Goal: Task Accomplishment & Management: Use online tool/utility

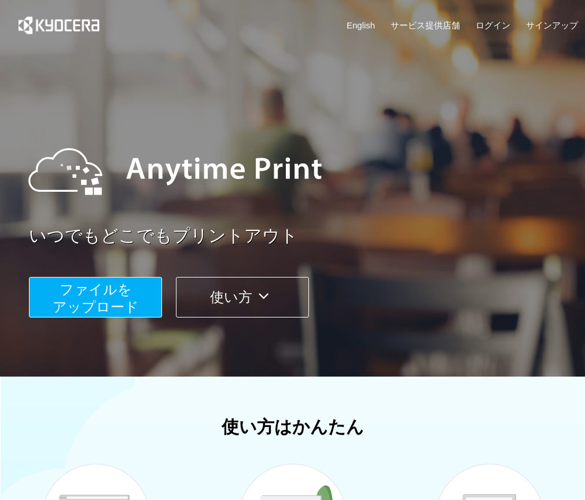
click at [106, 292] on span "ファイルを ​​アップロード" at bounding box center [96, 297] width 86 height 33
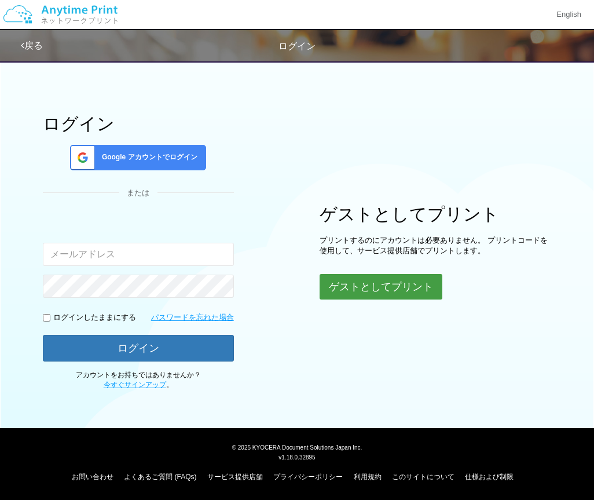
click at [348, 285] on button "ゲストとしてプリント" at bounding box center [381, 286] width 123 height 25
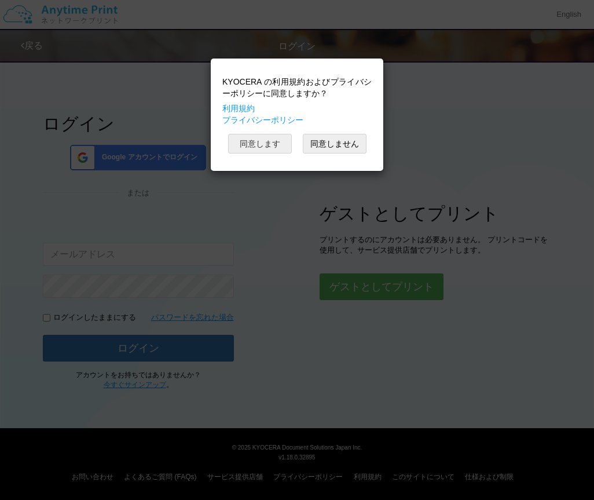
click at [268, 144] on button "同意します" at bounding box center [260, 144] width 64 height 20
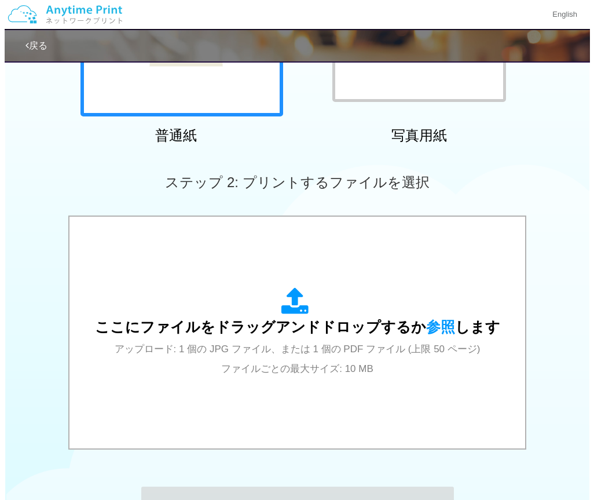
scroll to position [225, 0]
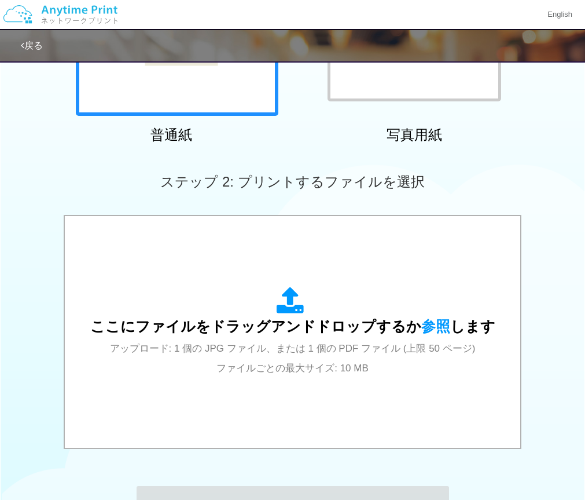
click at [248, 323] on span "ここにファイルをドラッグアンドドロップするか 参照 します" at bounding box center [292, 326] width 405 height 16
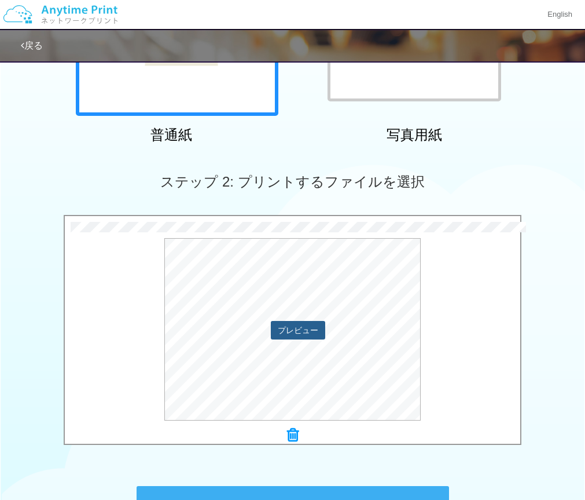
click at [303, 328] on button "プレビュー" at bounding box center [298, 330] width 54 height 19
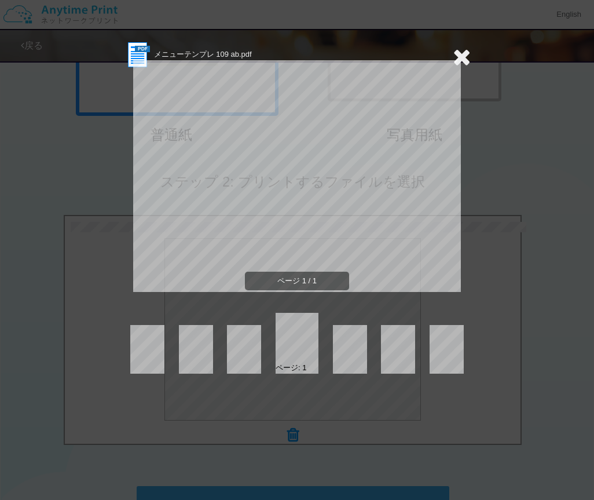
click at [459, 54] on icon at bounding box center [462, 56] width 18 height 23
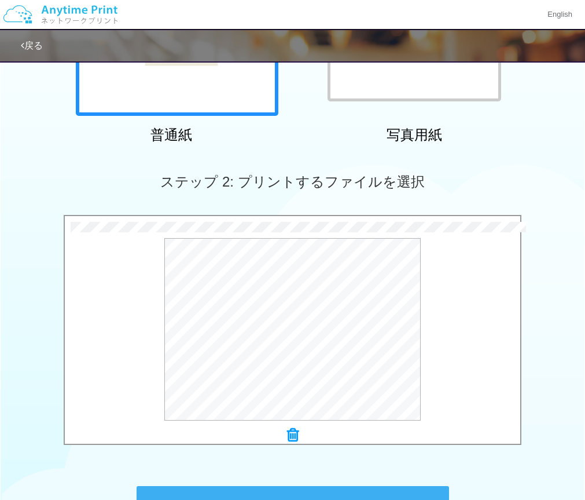
scroll to position [381, 0]
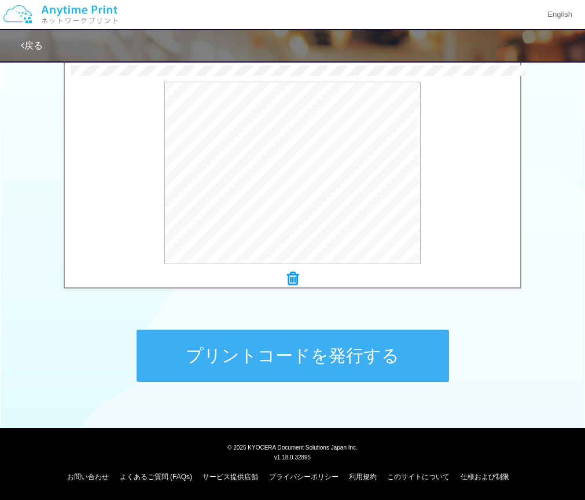
click at [296, 329] on button "プリントコードを発行する" at bounding box center [293, 355] width 313 height 52
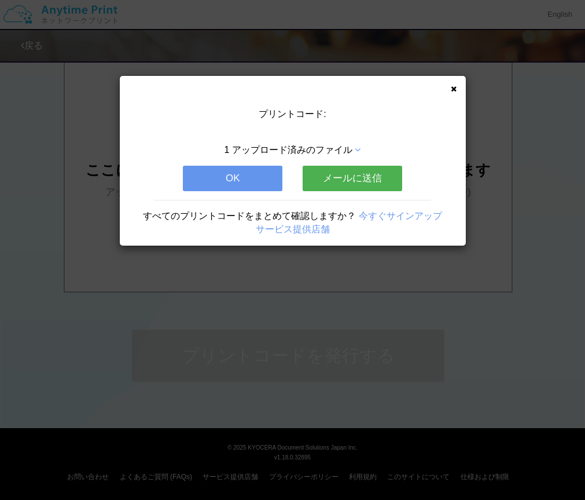
scroll to position [0, 0]
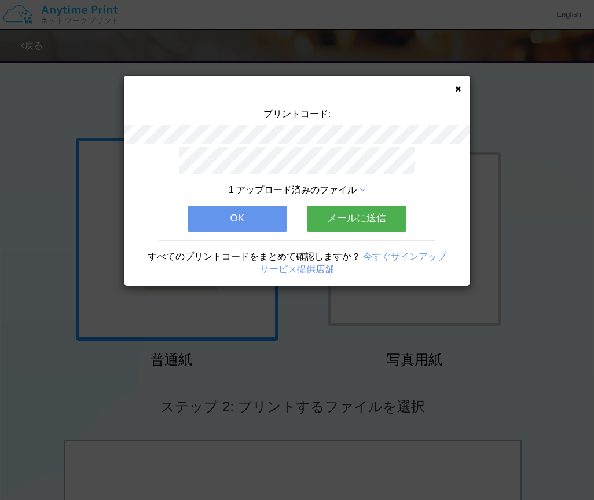
click at [242, 216] on button "OK" at bounding box center [238, 218] width 100 height 25
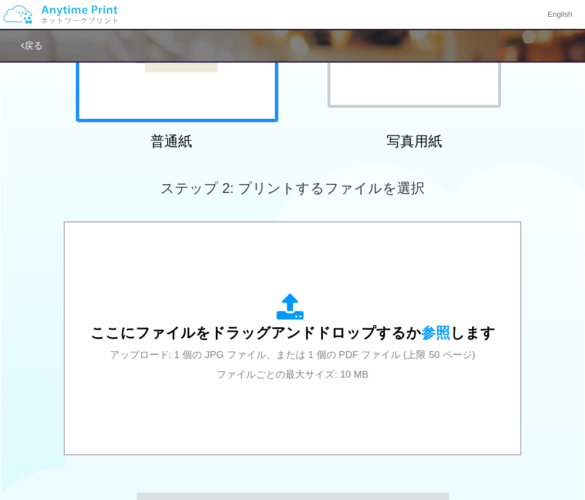
scroll to position [243, 0]
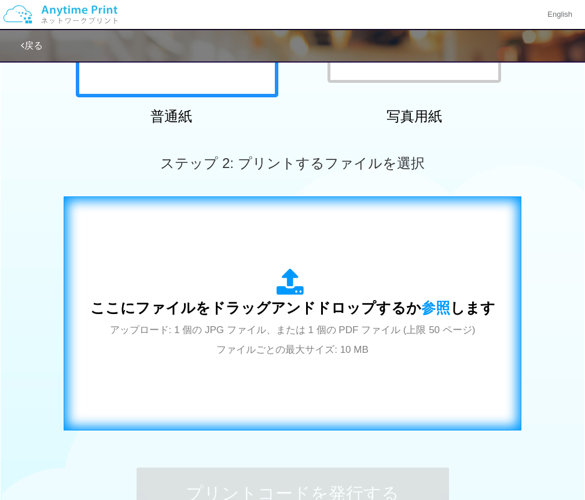
click at [245, 237] on div "ここにファイルをドラッグアンドドロップするか 参照 します アップロード: 1 個の JPG ファイル、または 1 個の PDF ファイル (上限 50 ペー…" at bounding box center [293, 313] width 434 height 210
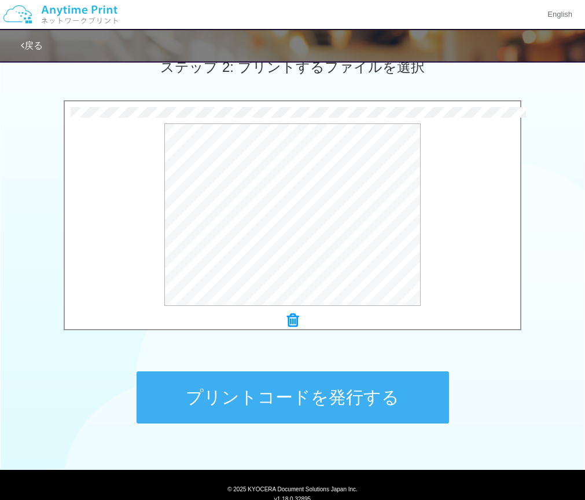
scroll to position [340, 0]
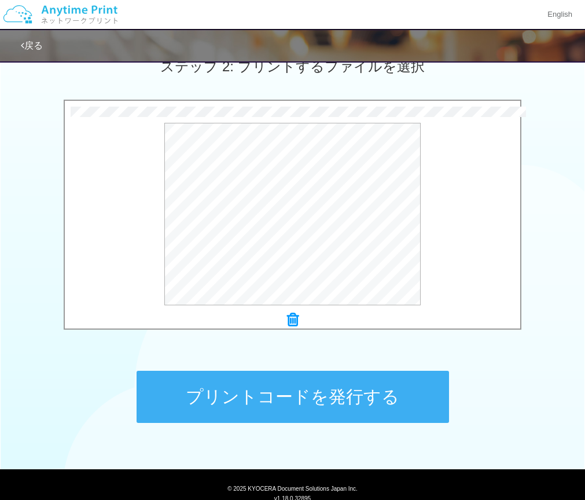
click at [245, 427] on div "プリントコードを発行する" at bounding box center [292, 397] width 347 height 122
click at [243, 417] on button "プリントコードを発行する" at bounding box center [293, 396] width 313 height 52
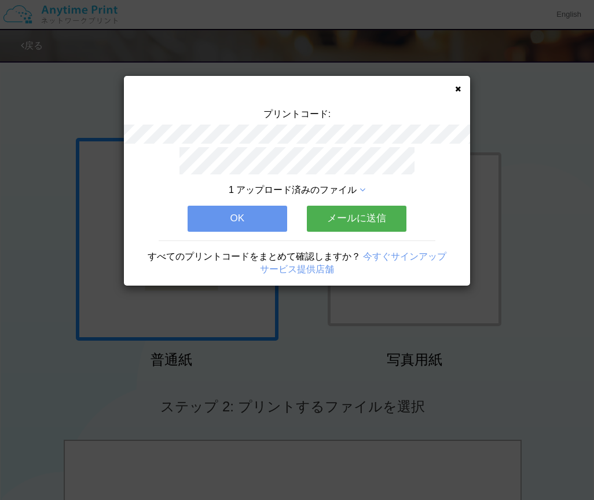
click at [234, 218] on button "OK" at bounding box center [238, 218] width 100 height 25
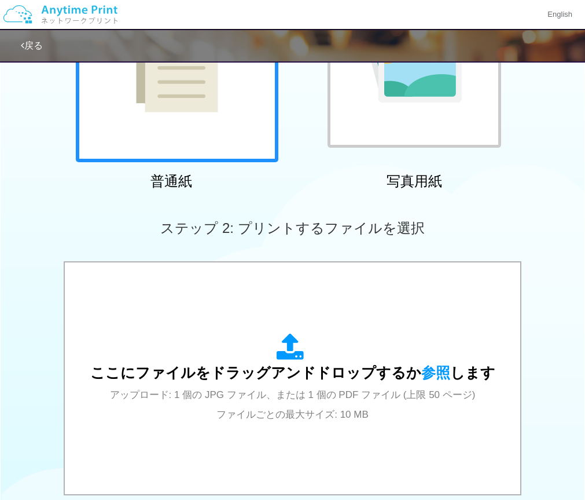
scroll to position [197, 0]
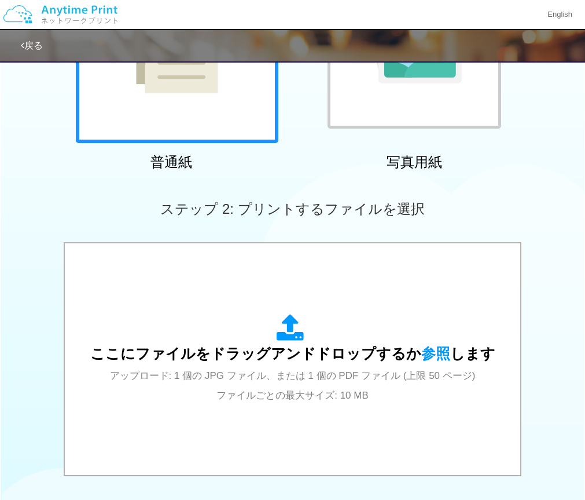
click at [254, 326] on div "ここにファイルをドラッグアンドドロップするか 参照 します アップロード: 1 個の JPG ファイル、または 1 個の PDF ファイル (上限 50 ペー…" at bounding box center [292, 359] width 405 height 90
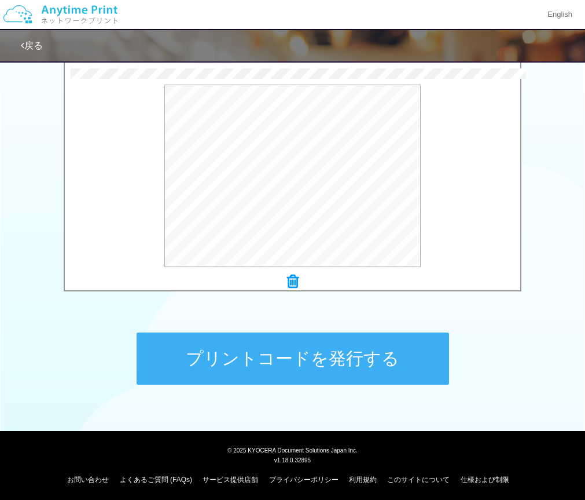
scroll to position [381, 0]
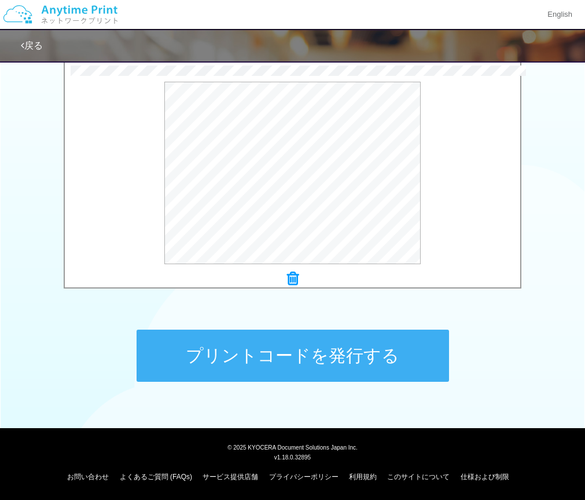
click at [223, 359] on button "プリントコードを発行する" at bounding box center [293, 355] width 313 height 52
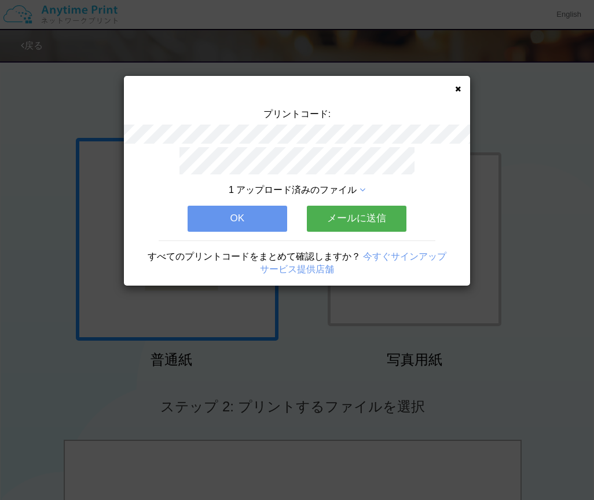
click at [231, 217] on button "OK" at bounding box center [238, 218] width 100 height 25
